Goal: Check status: Check status

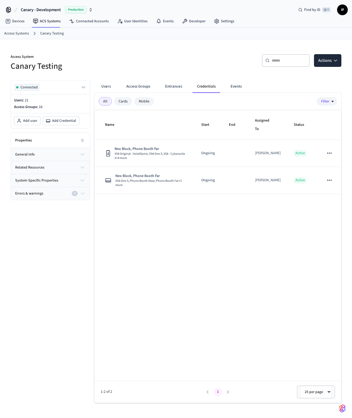
scroll to position [3, 0]
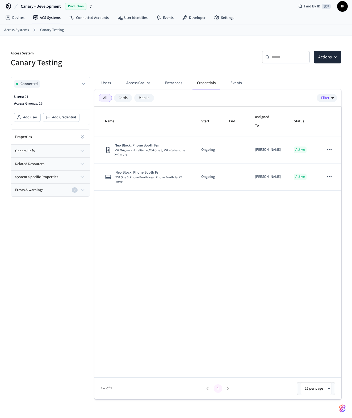
click at [46, 9] on span "Canary - Development" at bounding box center [41, 6] width 40 height 6
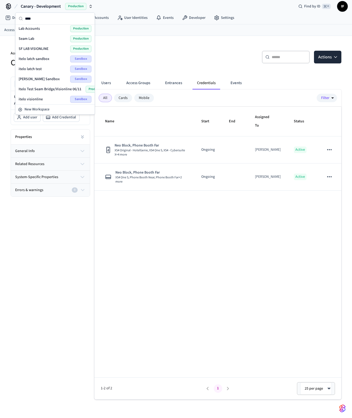
scroll to position [0, 0]
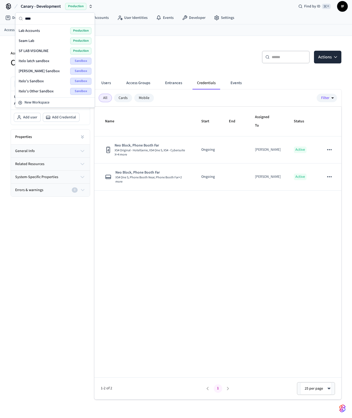
type input "****"
click at [52, 31] on div "Lab Accounts Production" at bounding box center [55, 30] width 73 height 7
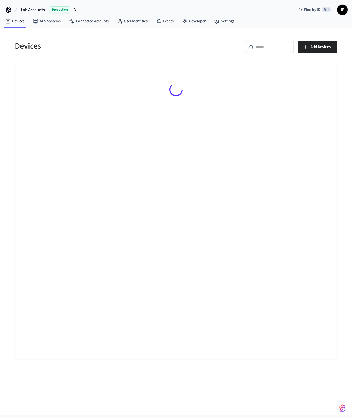
click at [99, 102] on div at bounding box center [176, 90] width 322 height 49
click at [58, 19] on link "ACS Systems" at bounding box center [47, 21] width 36 height 10
click at [162, 148] on div at bounding box center [176, 212] width 322 height 293
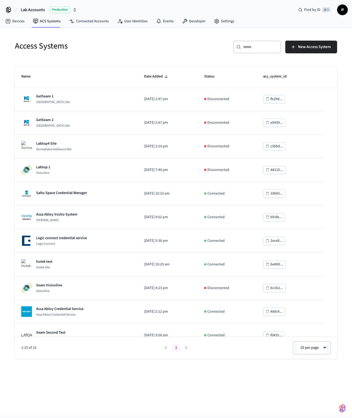
click at [250, 50] on div "​ ​" at bounding box center [257, 47] width 48 height 13
click at [251, 46] on input "text" at bounding box center [260, 46] width 35 height 5
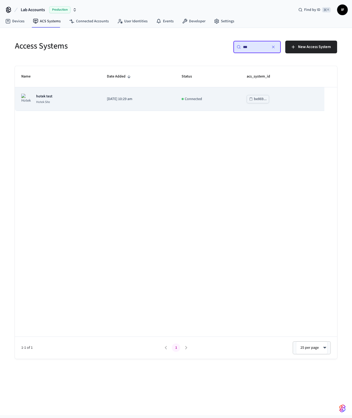
type input "***"
click at [203, 93] on td "Connected" at bounding box center [207, 99] width 65 height 24
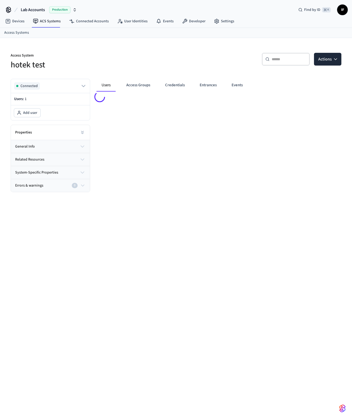
click at [278, 138] on div "Users Access Groups Credentials Entrances Events" at bounding box center [215, 134] width 251 height 118
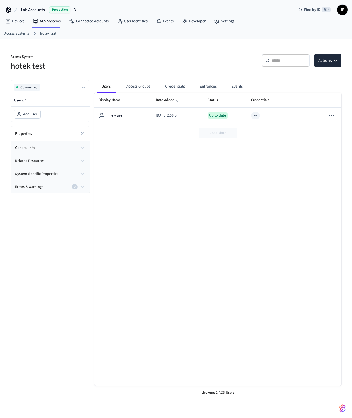
click at [159, 178] on div "Display Name Date Added Status Credentials Errors And Warnings new user 2025/08…" at bounding box center [217, 239] width 247 height 293
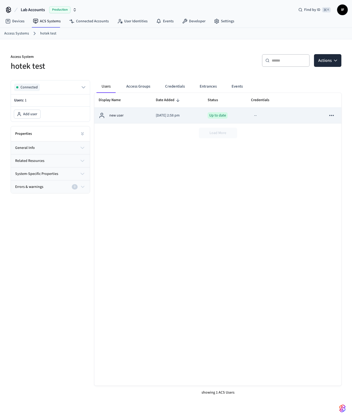
click at [146, 119] on td "new user" at bounding box center [122, 116] width 57 height 16
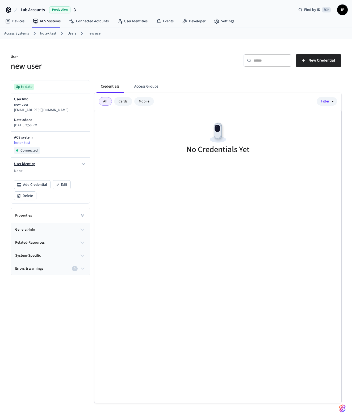
click at [86, 164] on icon "button" at bounding box center [83, 164] width 6 height 6
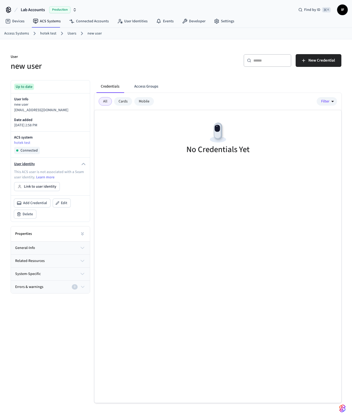
click at [86, 164] on icon "button" at bounding box center [83, 164] width 6 height 6
